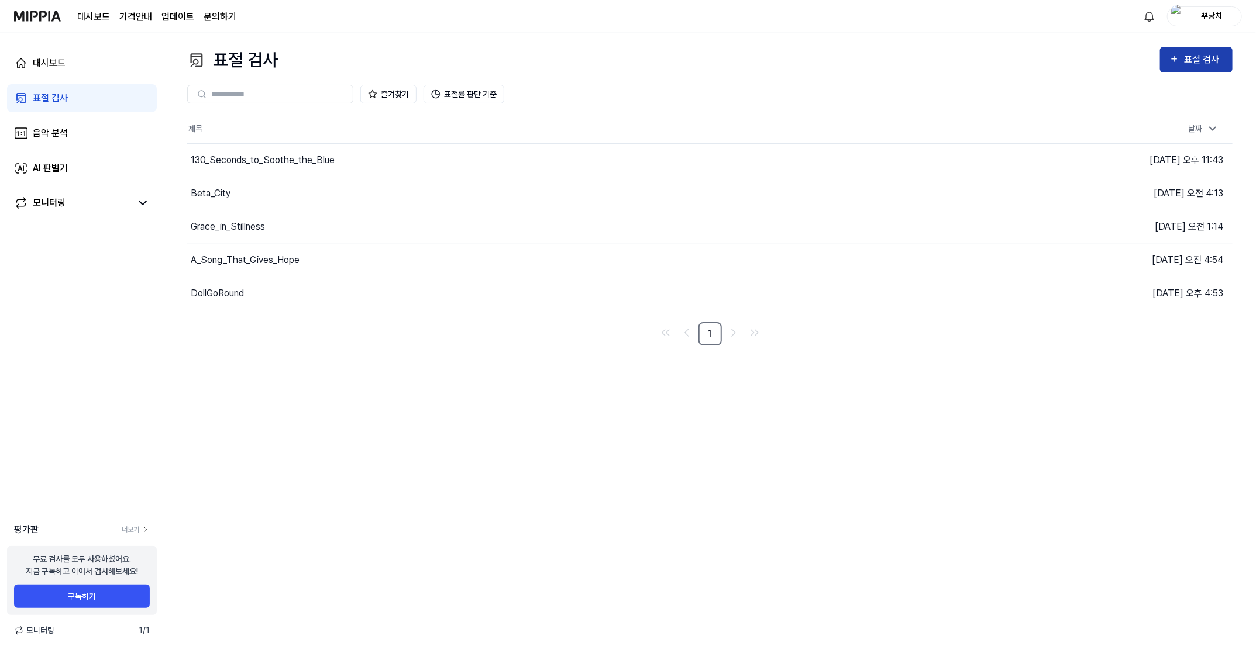
click at [1200, 67] on div "표절 검사" at bounding box center [1203, 59] width 39 height 15
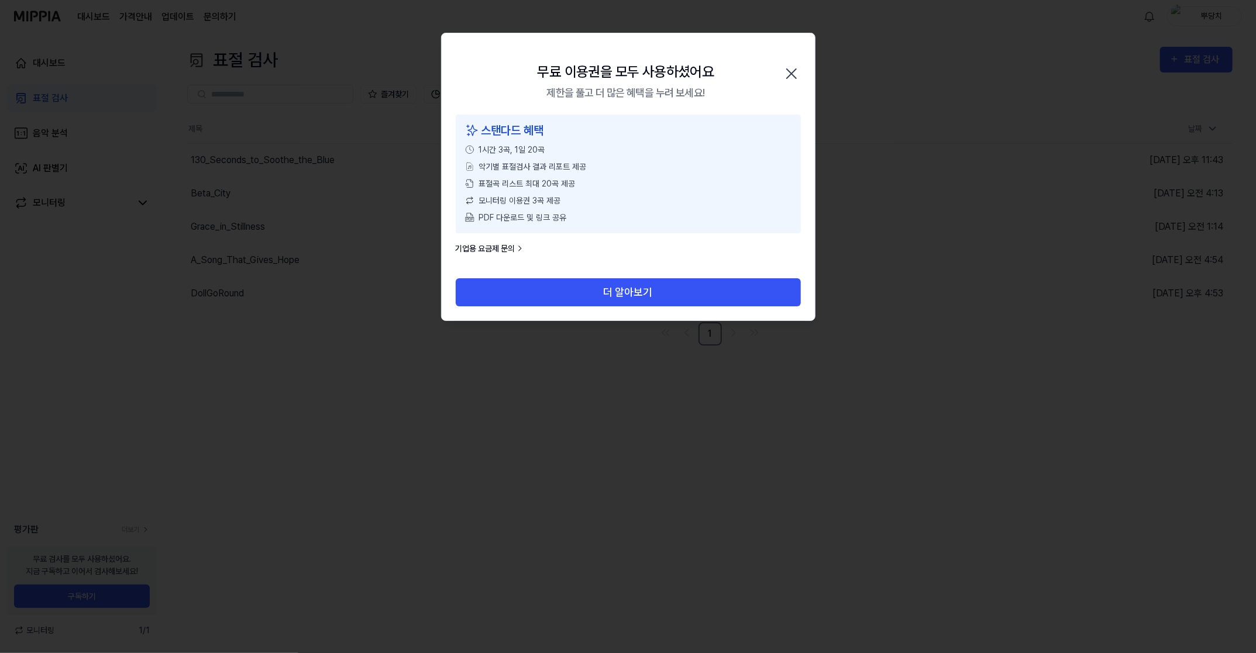
click at [793, 68] on icon "button" at bounding box center [791, 73] width 19 height 19
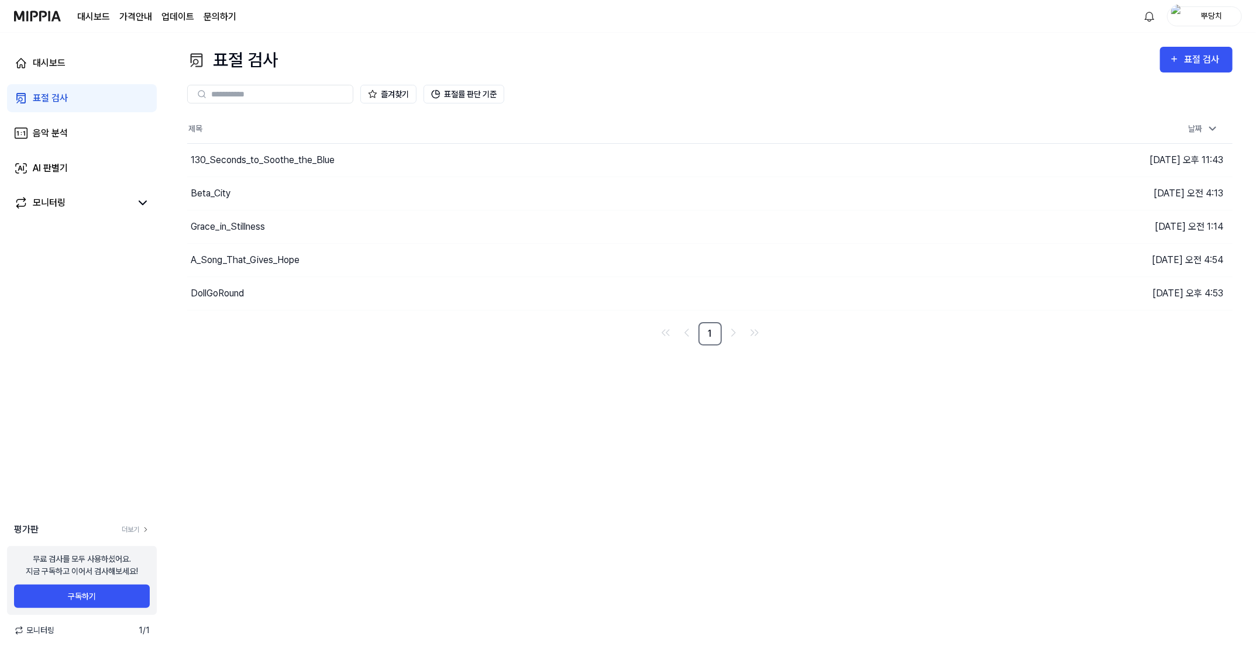
click at [1204, 19] on div "뿌당치" at bounding box center [1212, 15] width 46 height 13
click at [1156, 113] on div "로그아웃" at bounding box center [1167, 106] width 144 height 19
click at [1194, 19] on div "뿌당치" at bounding box center [1212, 15] width 46 height 13
click at [1156, 103] on button "로그아웃" at bounding box center [1167, 107] width 135 height 12
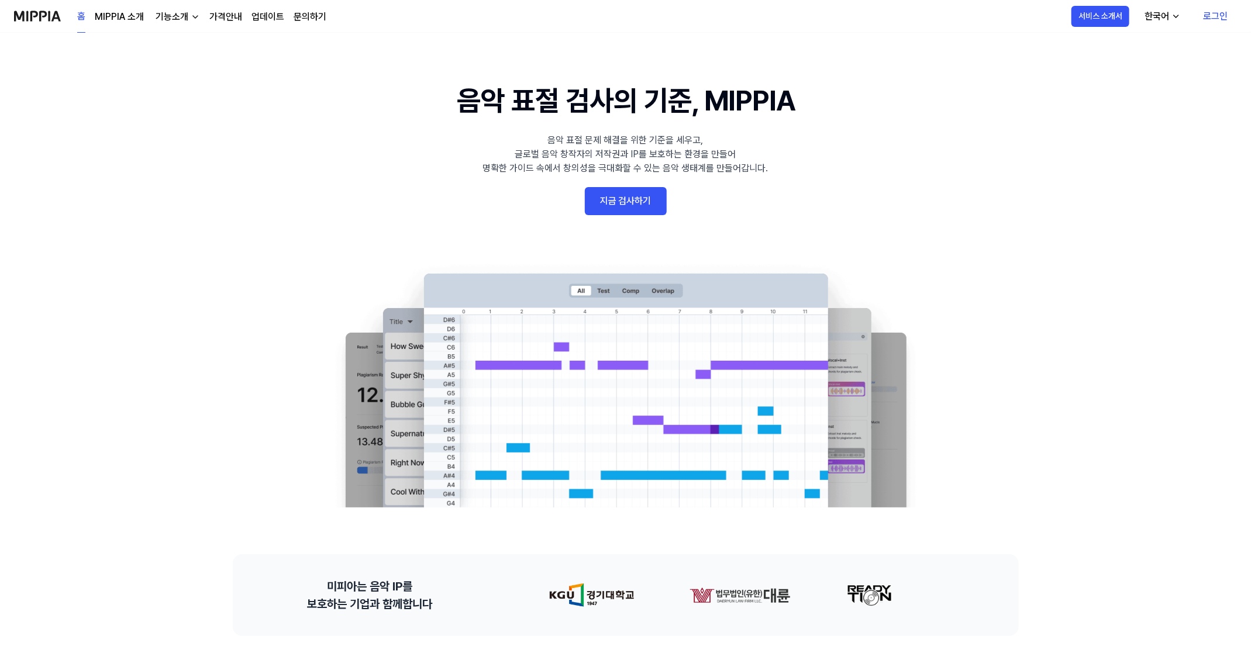
click at [638, 198] on link "지금 검사하기" at bounding box center [626, 201] width 82 height 28
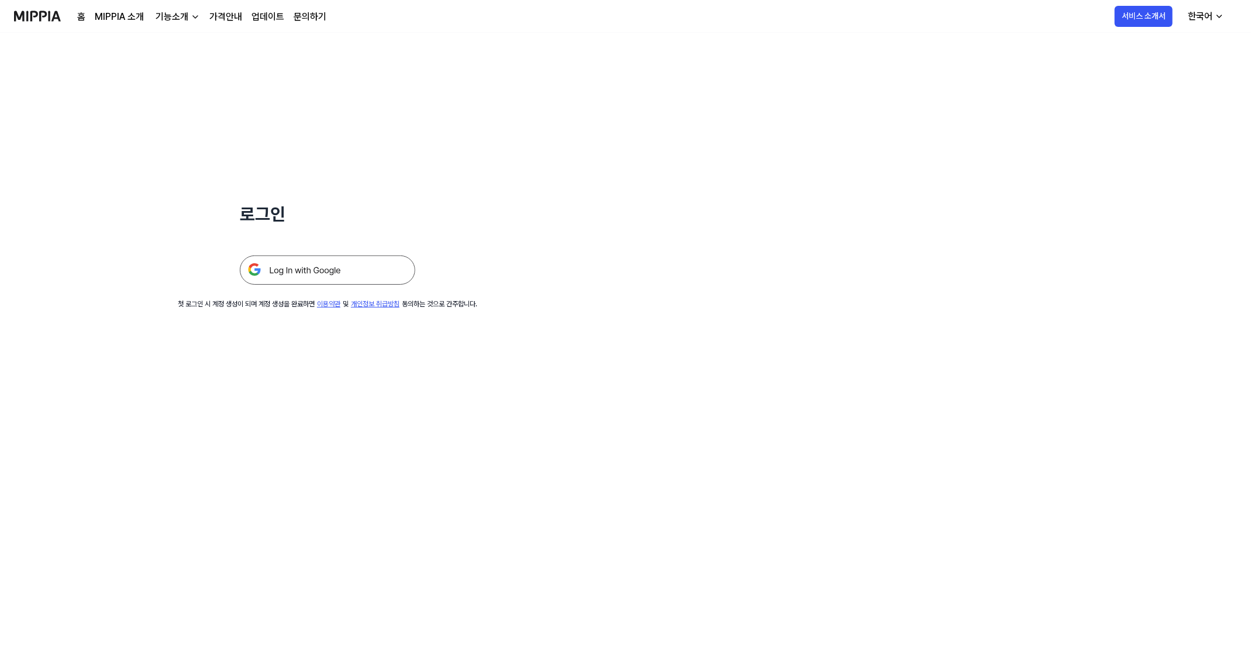
click at [330, 280] on img at bounding box center [327, 270] width 175 height 29
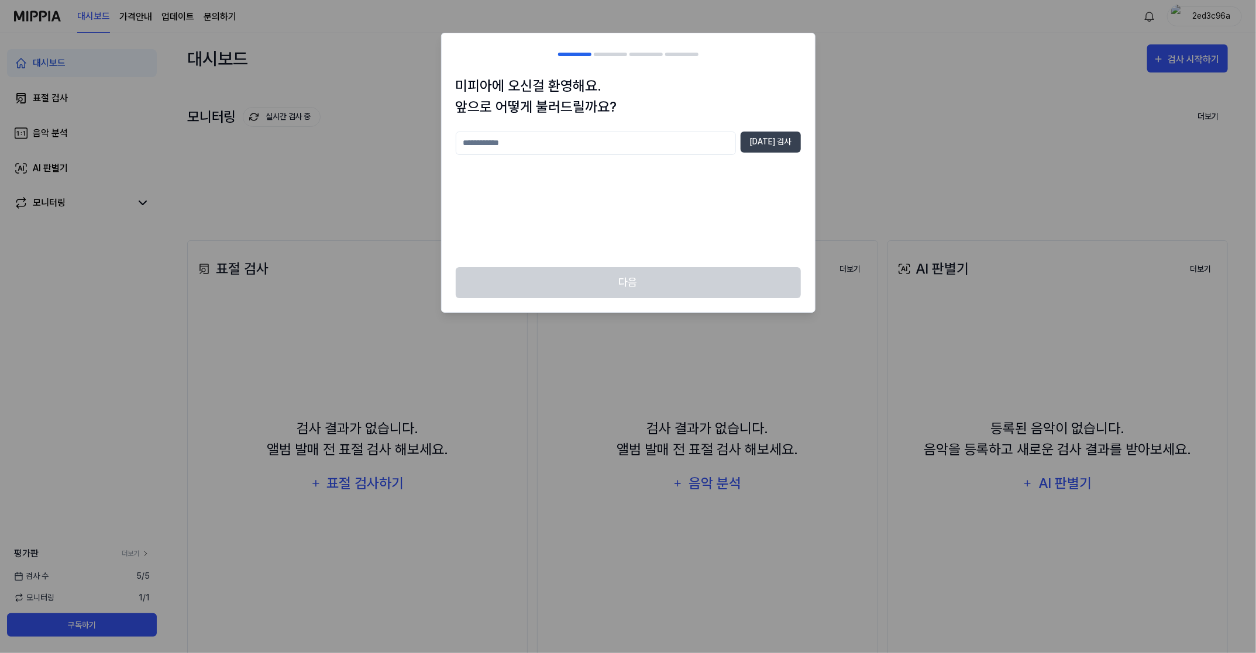
click at [712, 148] on input "text" at bounding box center [596, 143] width 280 height 23
type input "**"
click at [759, 148] on button "[DATE] 검사" at bounding box center [771, 142] width 60 height 21
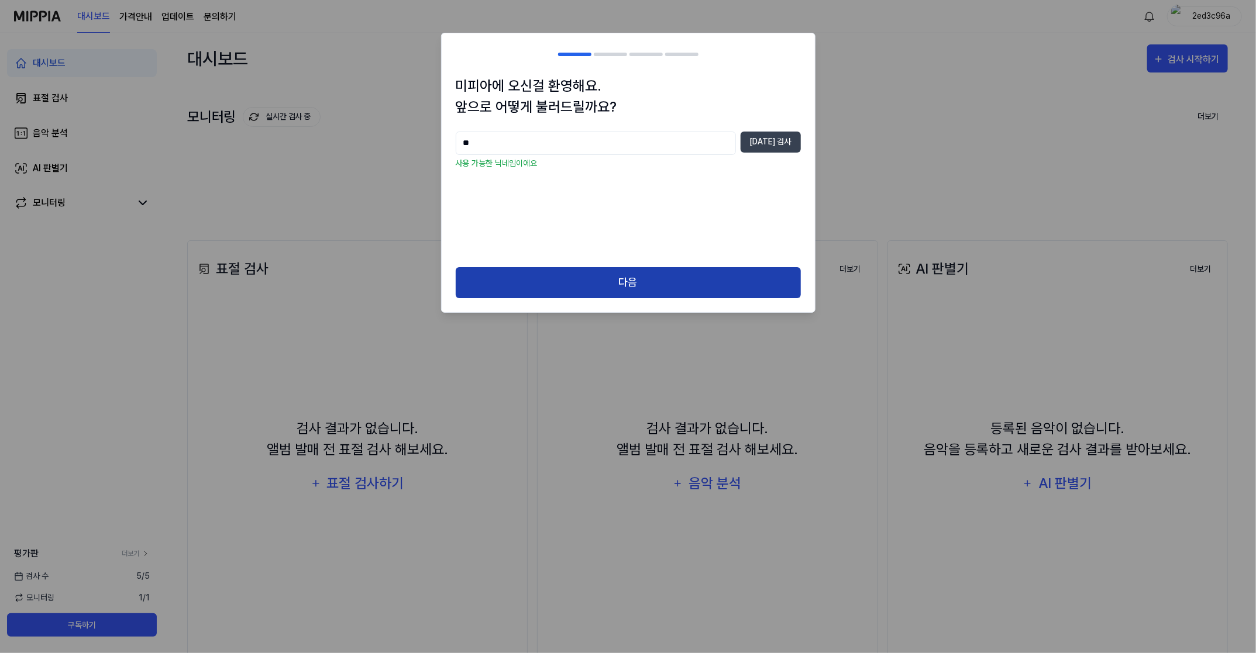
click at [610, 273] on button "다음" at bounding box center [628, 282] width 345 height 31
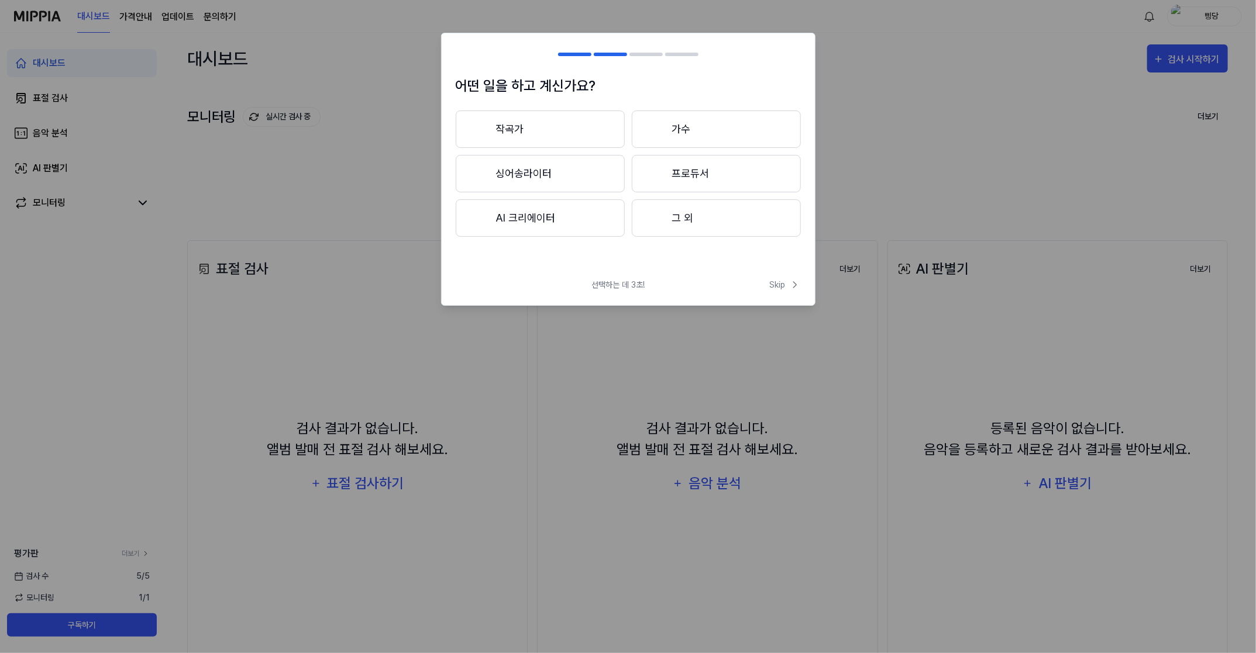
click at [576, 137] on button "작곡가" at bounding box center [540, 129] width 169 height 37
click at [583, 175] on button "3년 이하" at bounding box center [540, 173] width 169 height 37
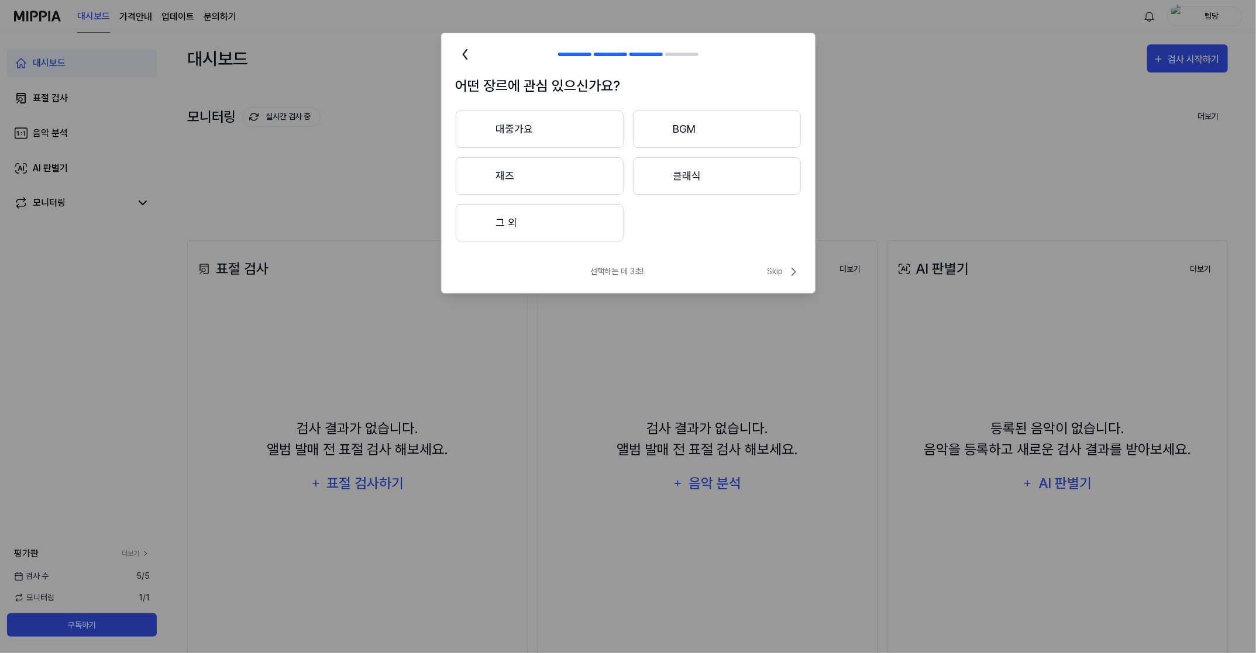
click at [690, 137] on button "BGM" at bounding box center [717, 129] width 168 height 37
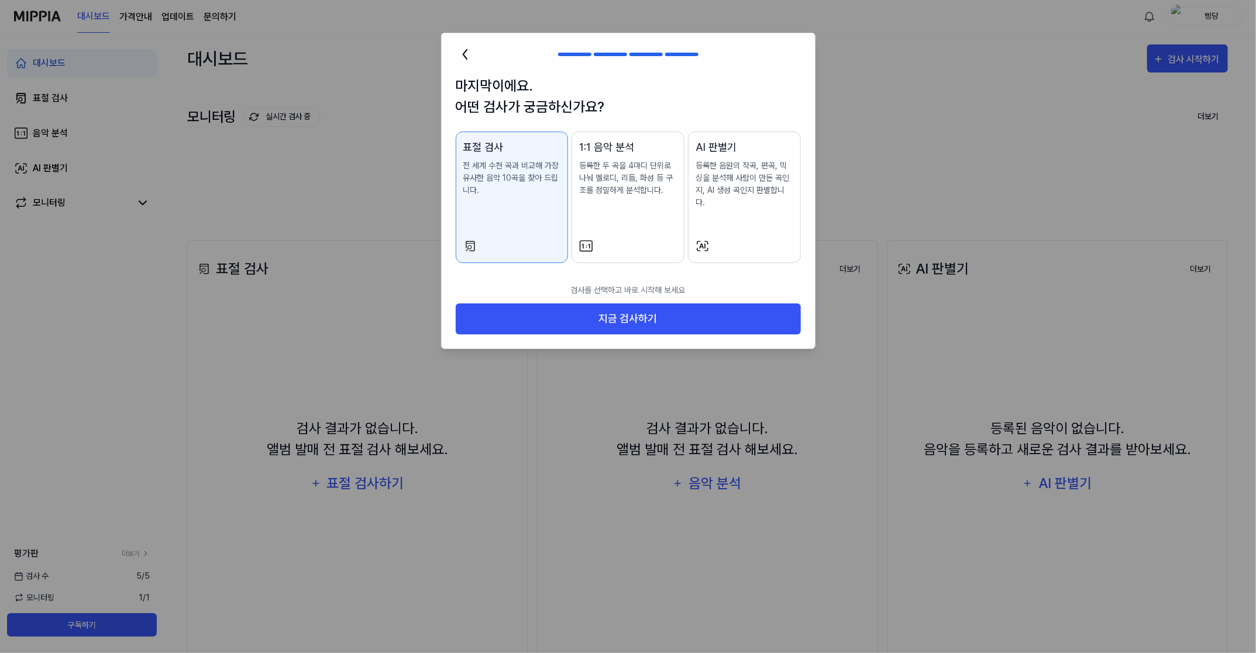
click at [628, 240] on button "1:1 음악 분석 등록한 두 곡을 4마디 단위로 나눠 멜로디, 리듬, 화성 등 구조를 정밀하게 분석합니다." at bounding box center [627, 198] width 113 height 132
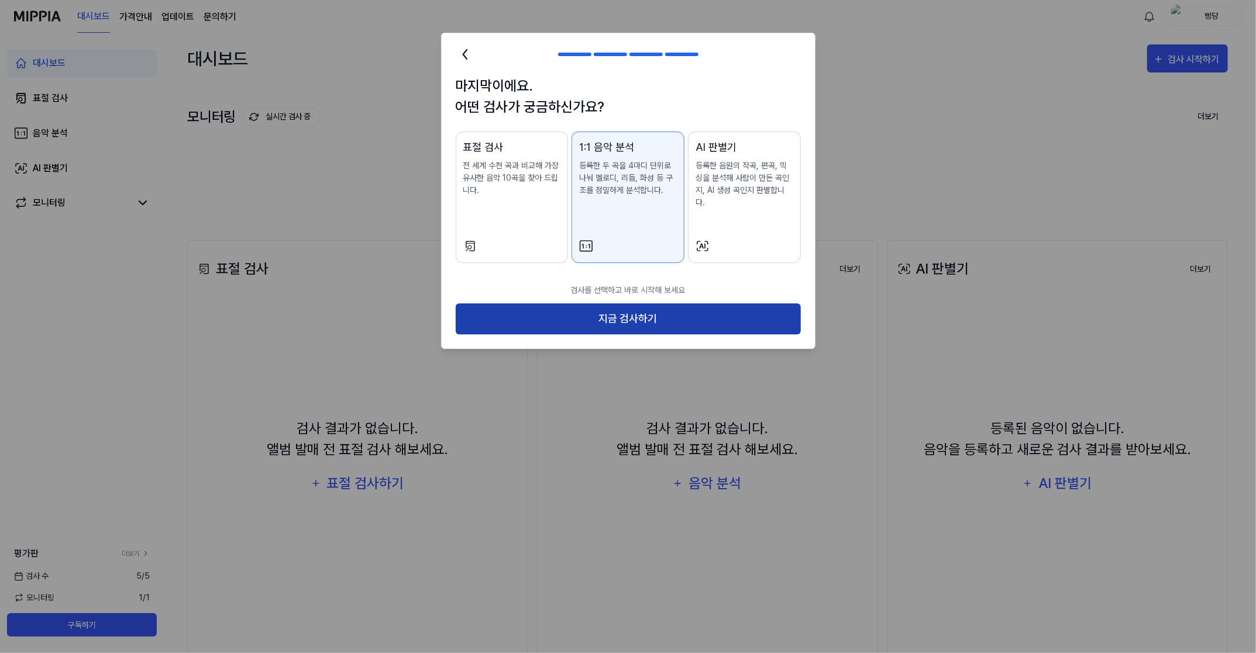
click at [636, 304] on button "지금 검사하기" at bounding box center [628, 319] width 345 height 31
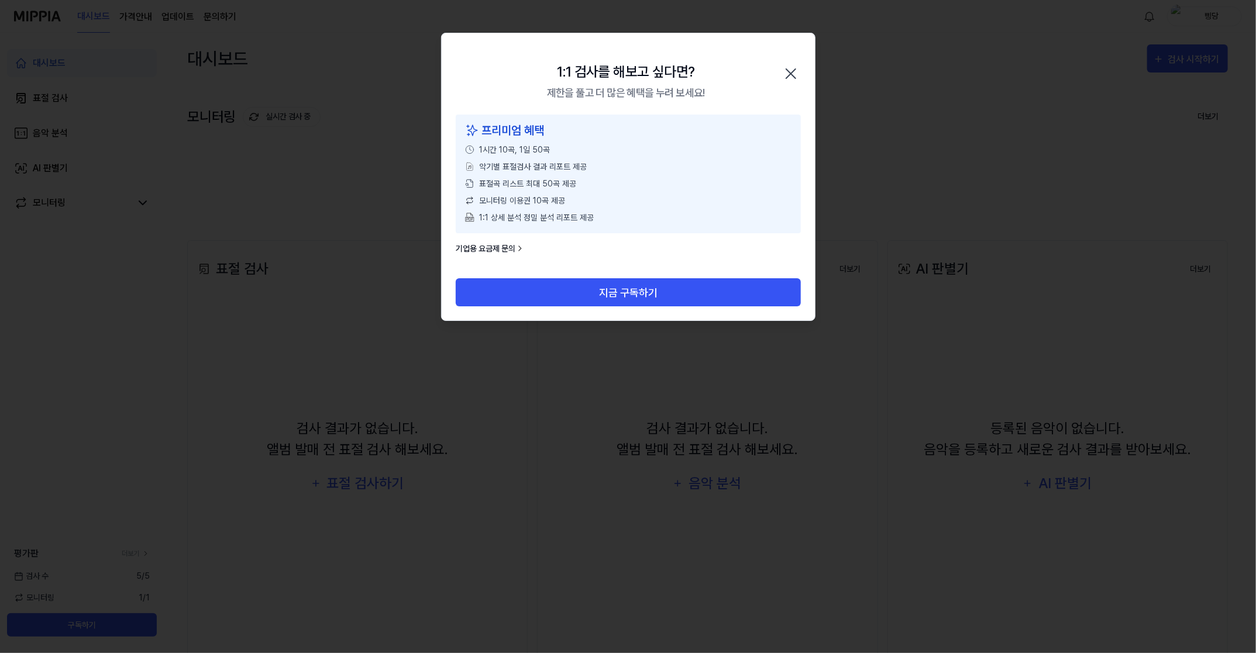
click at [791, 68] on icon "button" at bounding box center [790, 73] width 19 height 19
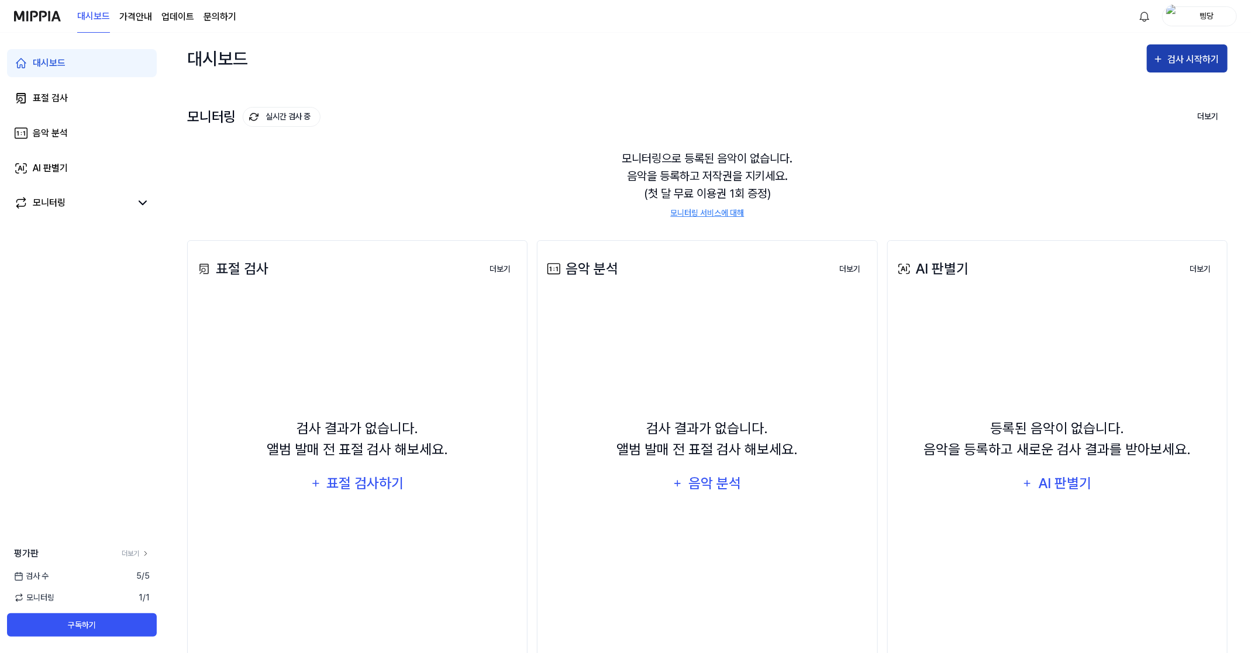
click at [1189, 58] on div "검사 시작하기" at bounding box center [1195, 59] width 54 height 15
click at [1136, 93] on div "표절 검사" at bounding box center [1166, 95] width 102 height 15
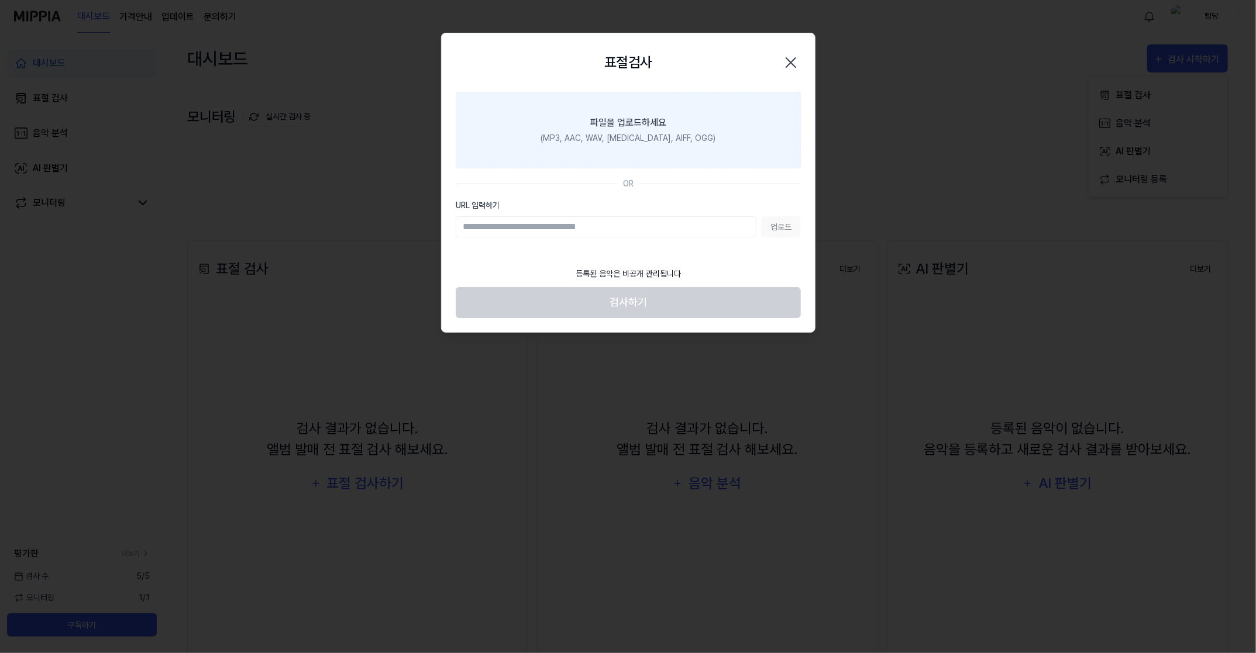
click at [642, 133] on div "(MP3, AAC, WAV, [MEDICAL_DATA], AIFF, OGG)" at bounding box center [627, 138] width 175 height 12
click at [0, 0] on input "파일을 업로드하세요 (MP3, AAC, WAV, [MEDICAL_DATA], AIFF, OGG)" at bounding box center [0, 0] width 0 height 0
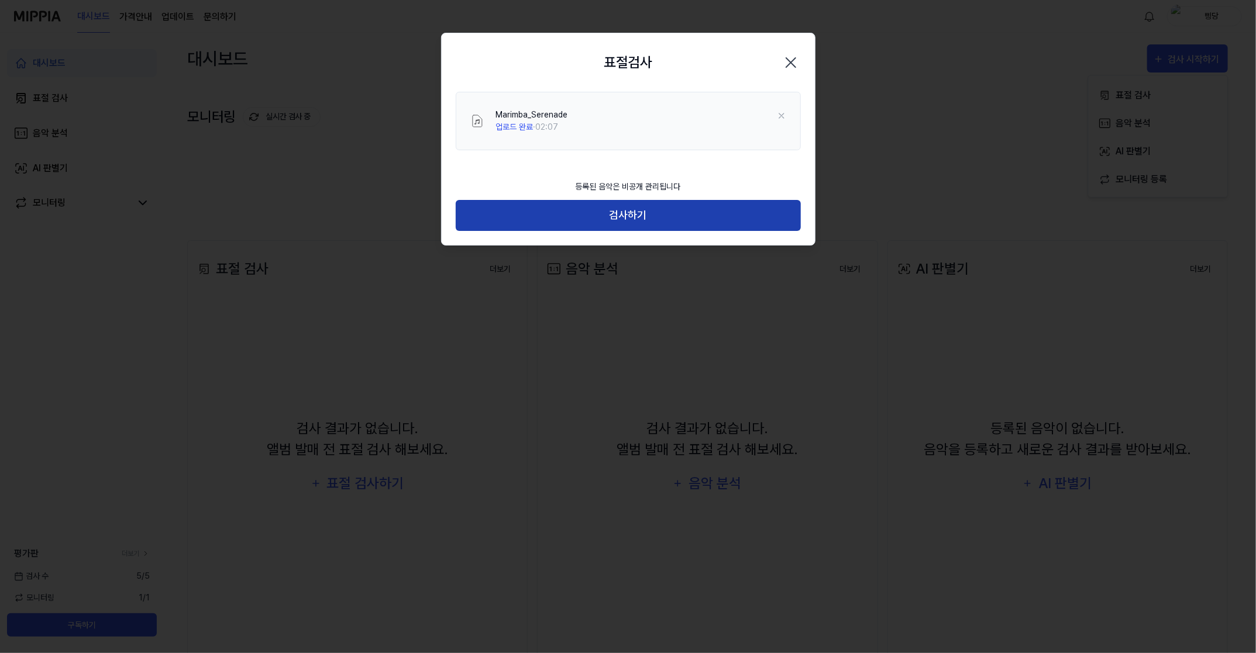
click at [612, 208] on button "검사하기" at bounding box center [628, 215] width 345 height 31
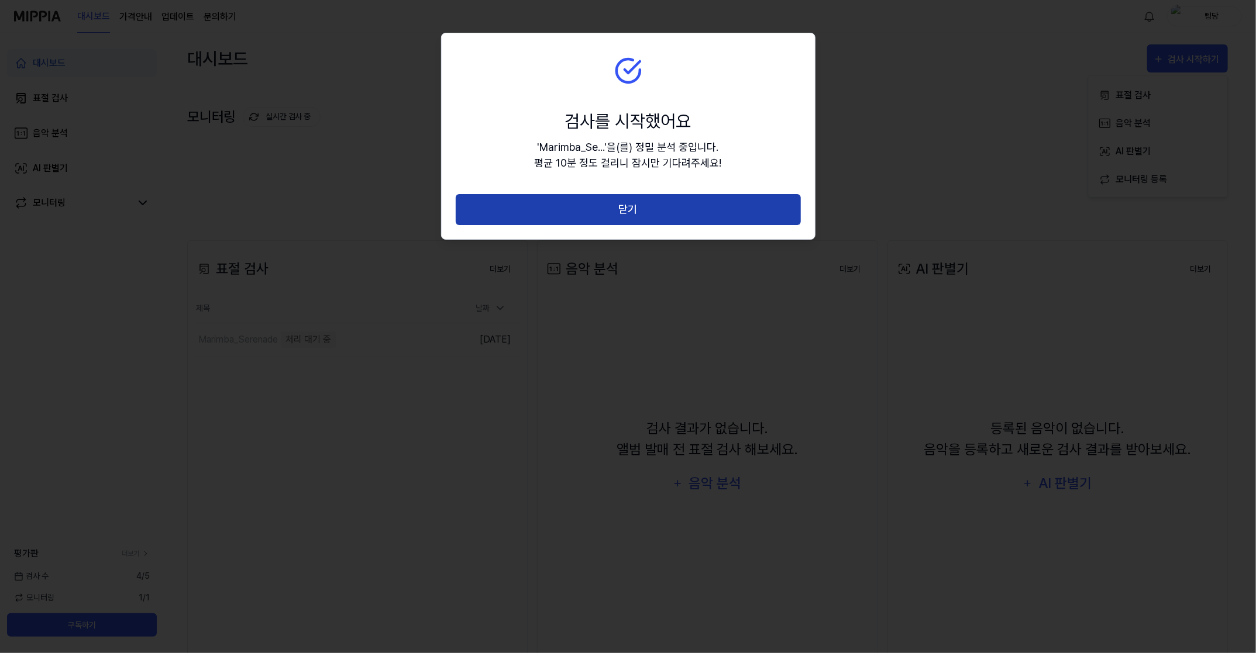
click at [628, 201] on button "닫기" at bounding box center [628, 209] width 345 height 31
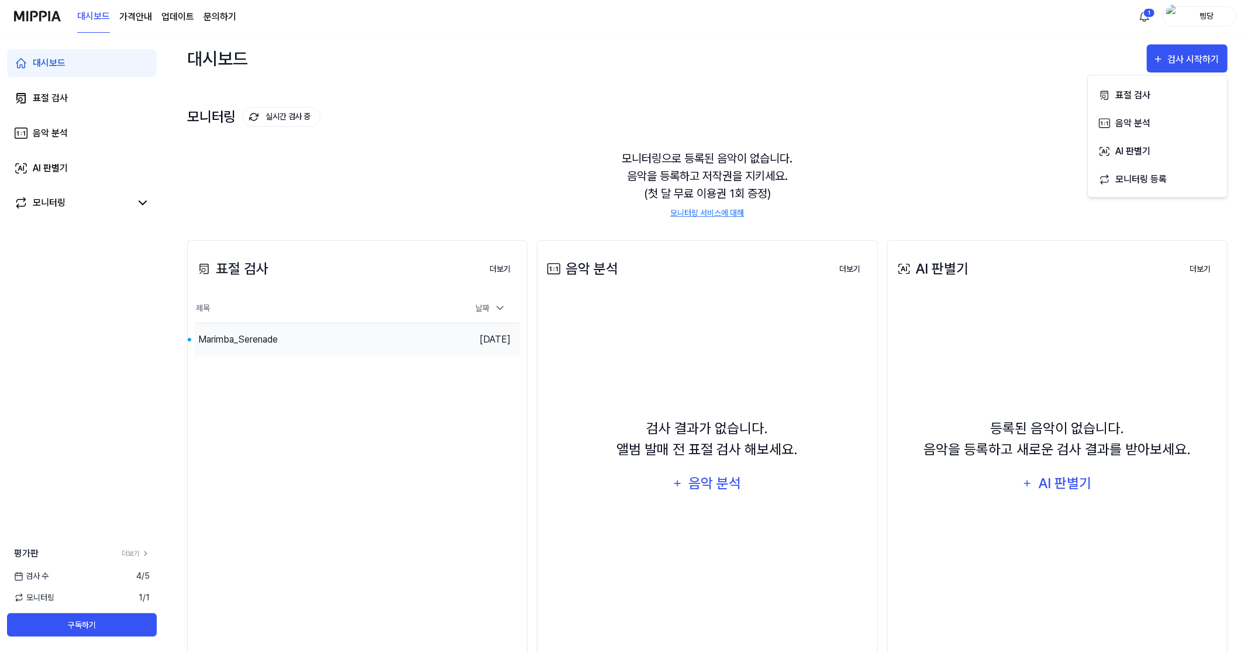
click at [279, 333] on div "Marimba_Serenade" at bounding box center [317, 339] width 244 height 33
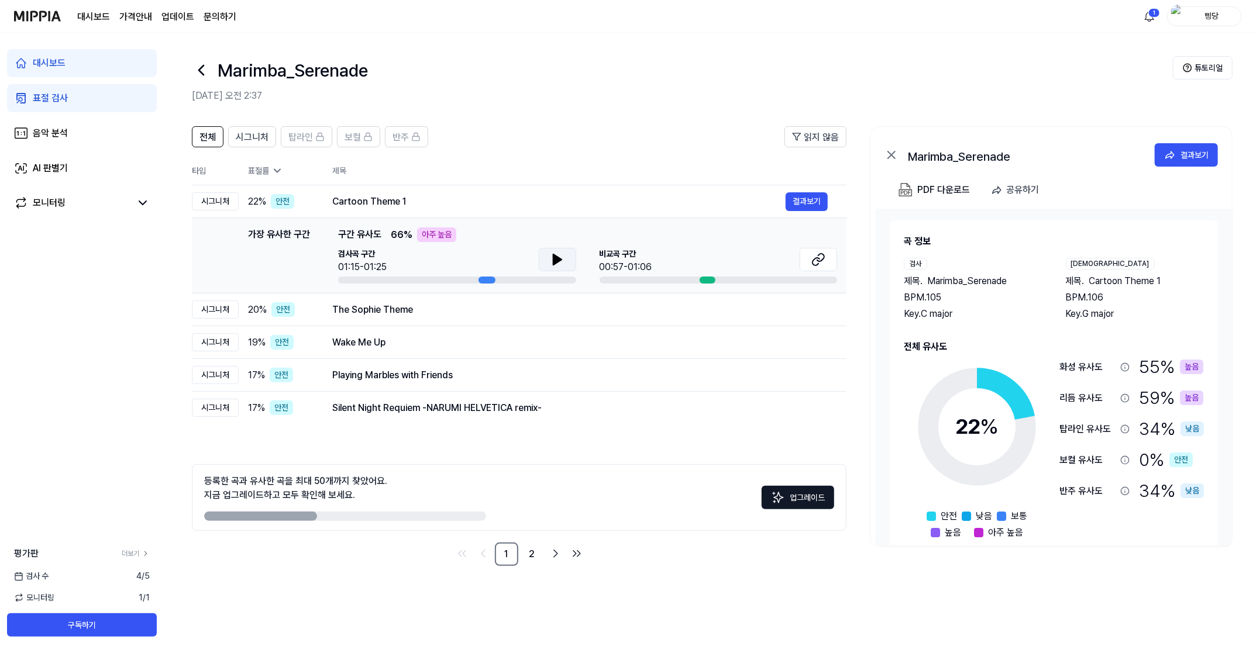
click at [557, 264] on icon at bounding box center [557, 260] width 14 height 14
click at [551, 263] on icon at bounding box center [557, 260] width 14 height 14
click at [810, 308] on button "결과보기" at bounding box center [807, 310] width 42 height 19
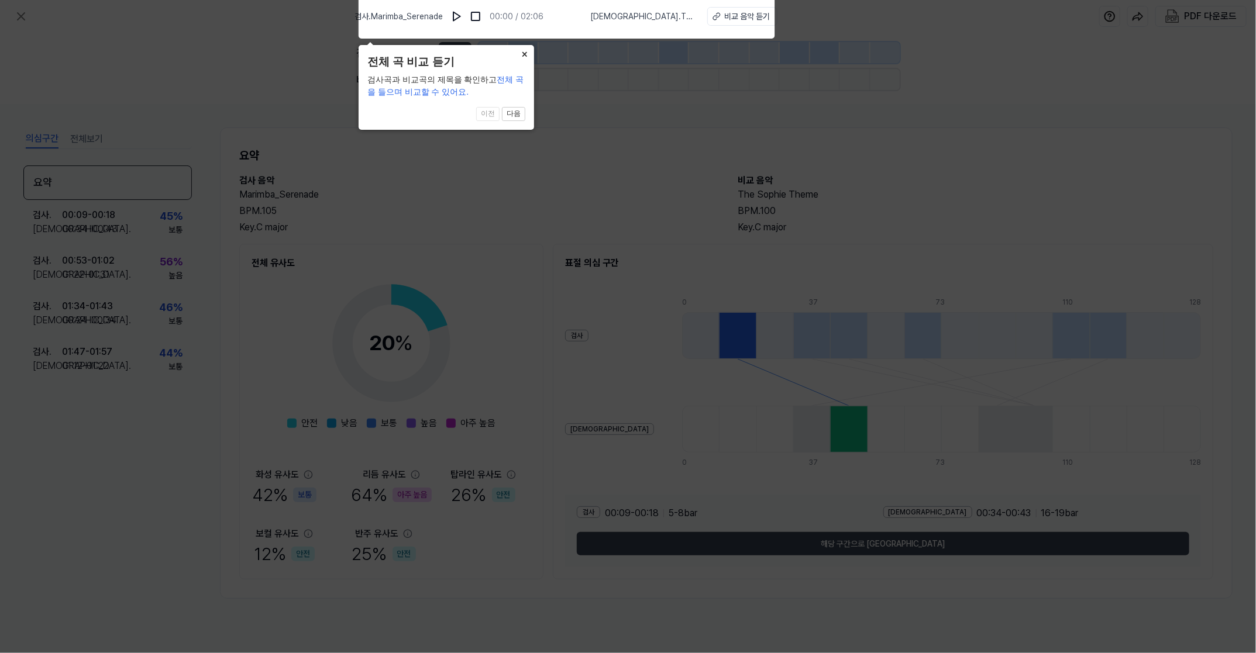
click at [524, 54] on button "×" at bounding box center [524, 53] width 19 height 16
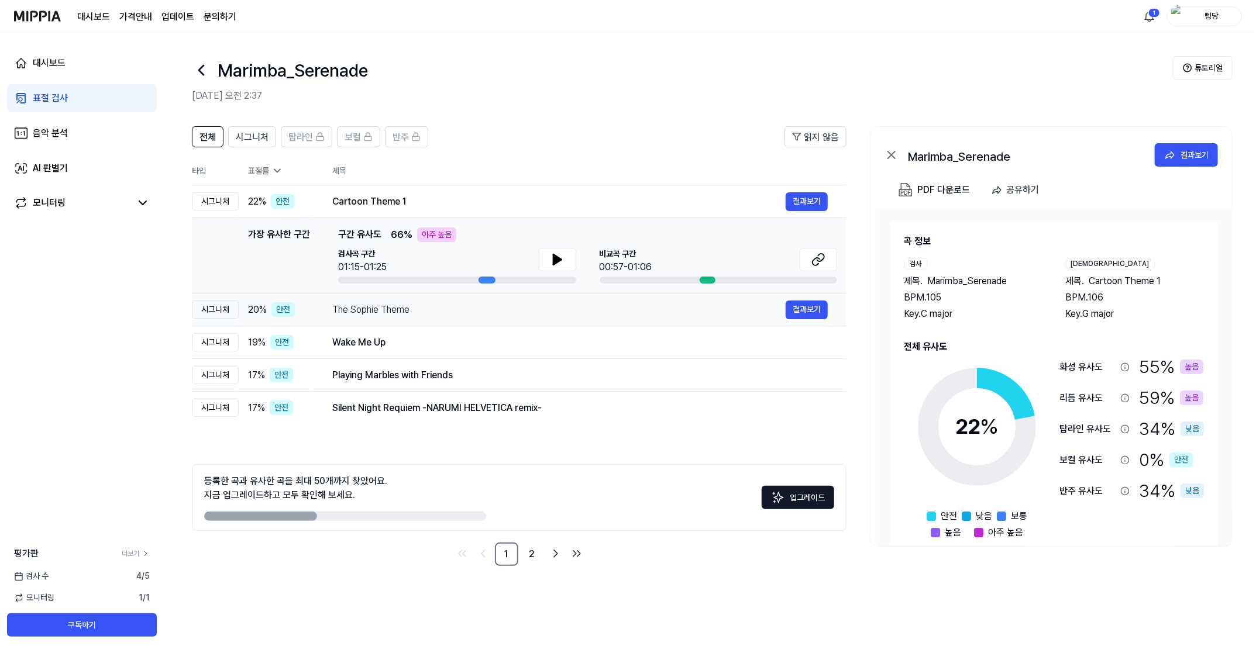
click at [405, 314] on div "The Sophie Theme" at bounding box center [558, 310] width 453 height 14
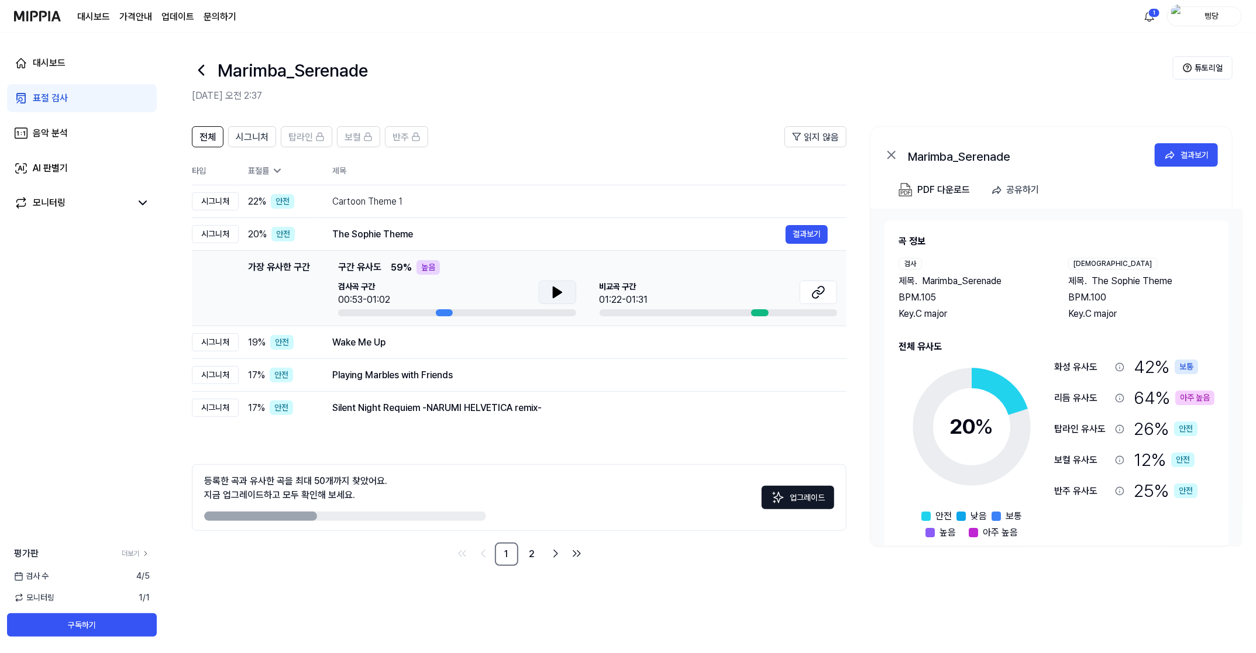
click at [555, 292] on icon at bounding box center [557, 292] width 8 height 11
click at [565, 301] on button at bounding box center [557, 292] width 37 height 23
